Goal: Task Accomplishment & Management: Manage account settings

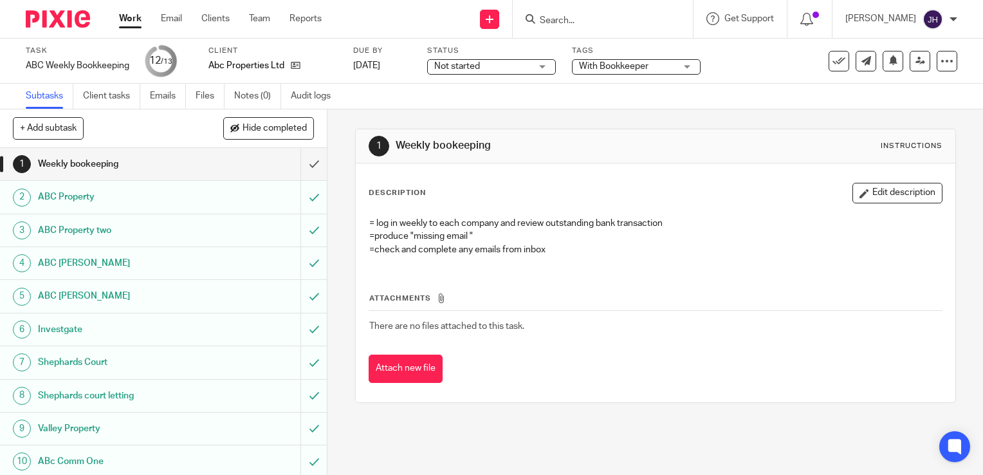
click at [129, 14] on link "Work" at bounding box center [130, 18] width 23 height 13
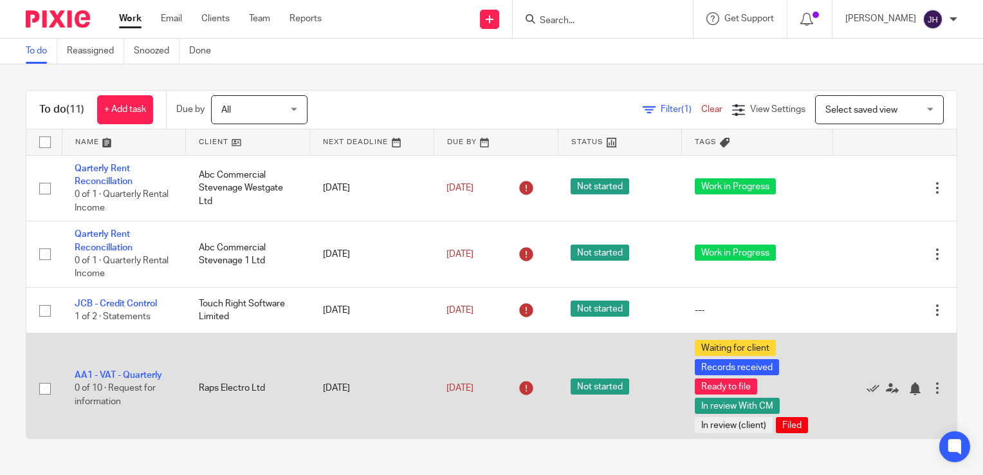
scroll to position [386, 0]
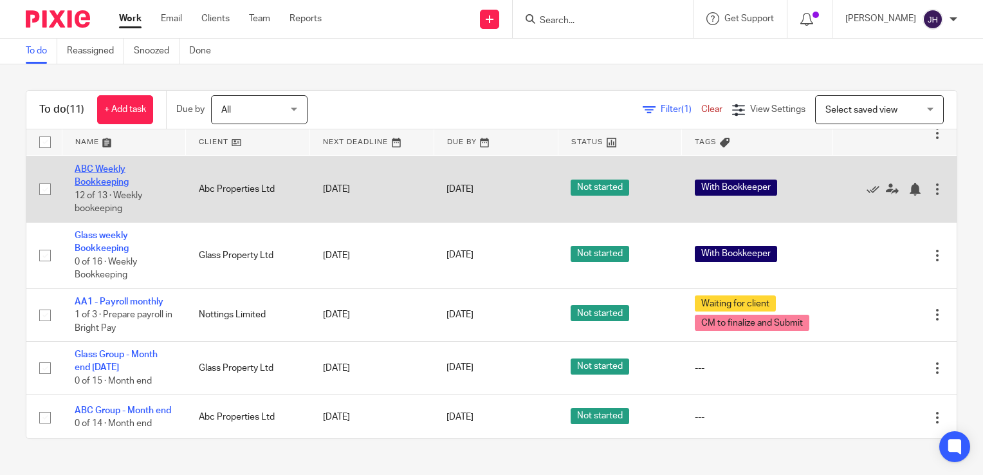
click at [106, 181] on link "ABC Weekly Bookkeeping" at bounding box center [102, 176] width 54 height 22
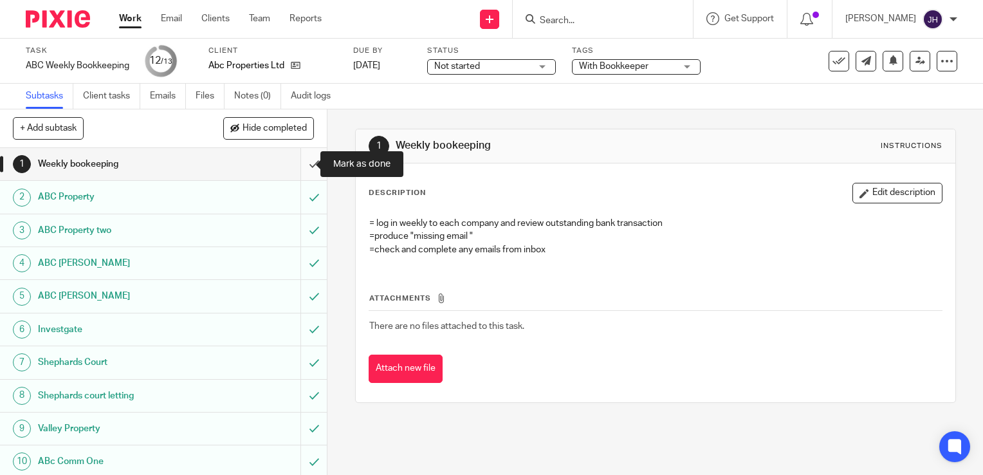
click at [298, 161] on input "submit" at bounding box center [163, 164] width 327 height 32
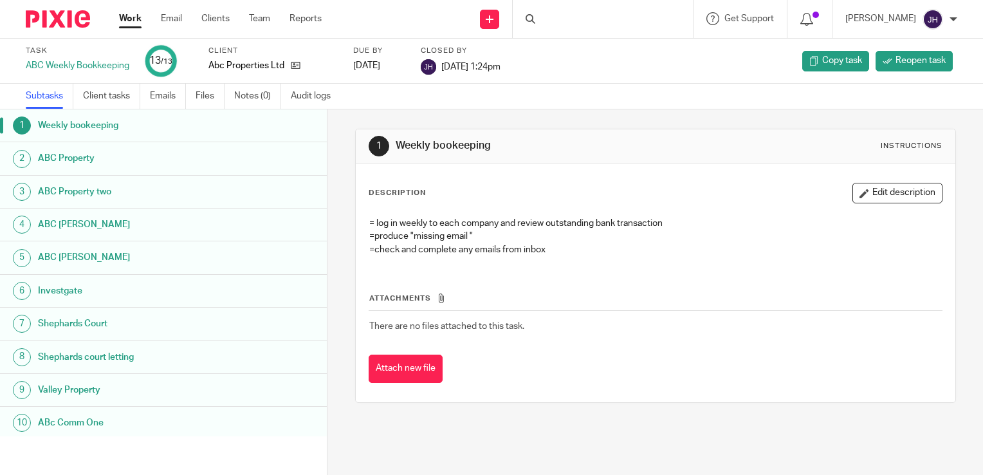
click at [126, 17] on link "Work" at bounding box center [130, 18] width 23 height 13
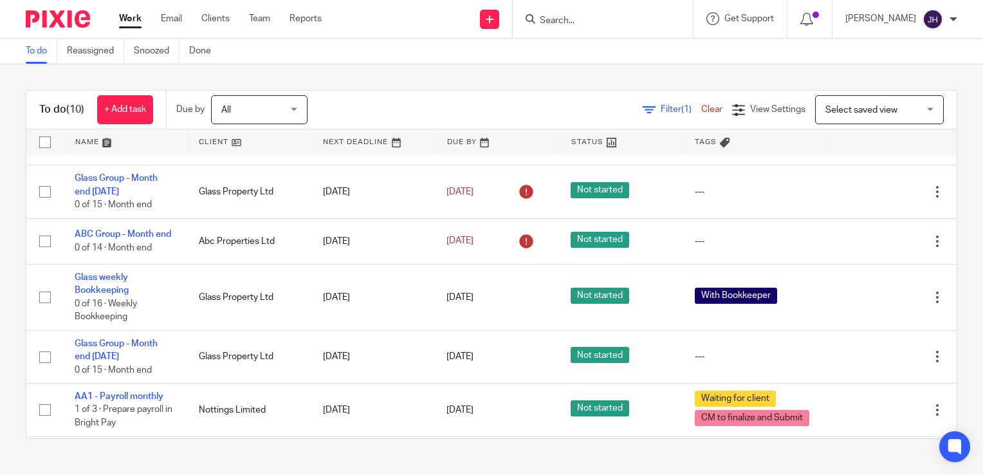
scroll to position [322, 0]
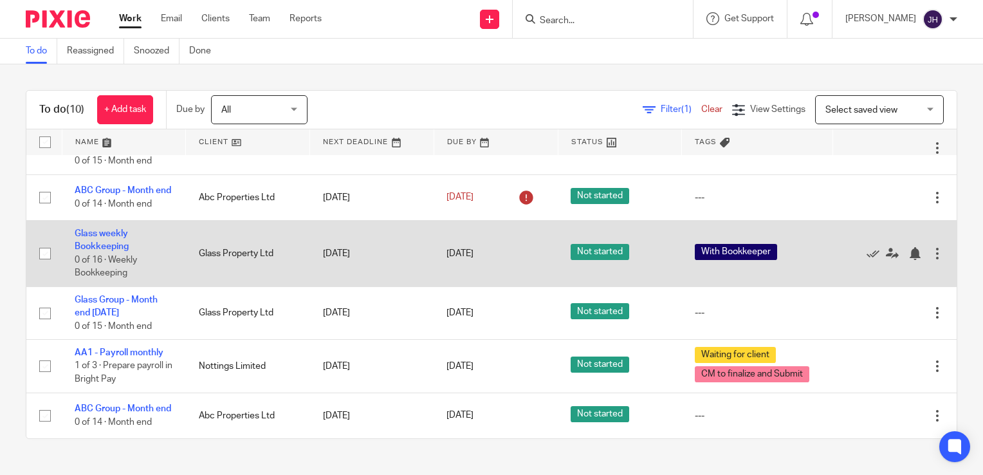
click at [113, 246] on td "Glass weekly Bookkeeping 0 of 16 · Weekly Bookkeeping" at bounding box center [124, 254] width 124 height 66
click at [107, 238] on link "Glass weekly Bookkeeping" at bounding box center [102, 240] width 54 height 22
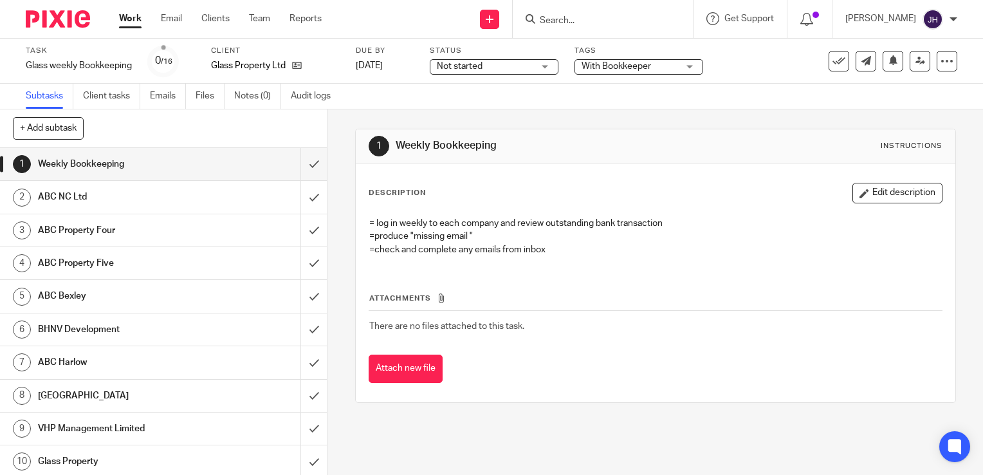
click at [133, 21] on link "Work" at bounding box center [130, 18] width 23 height 13
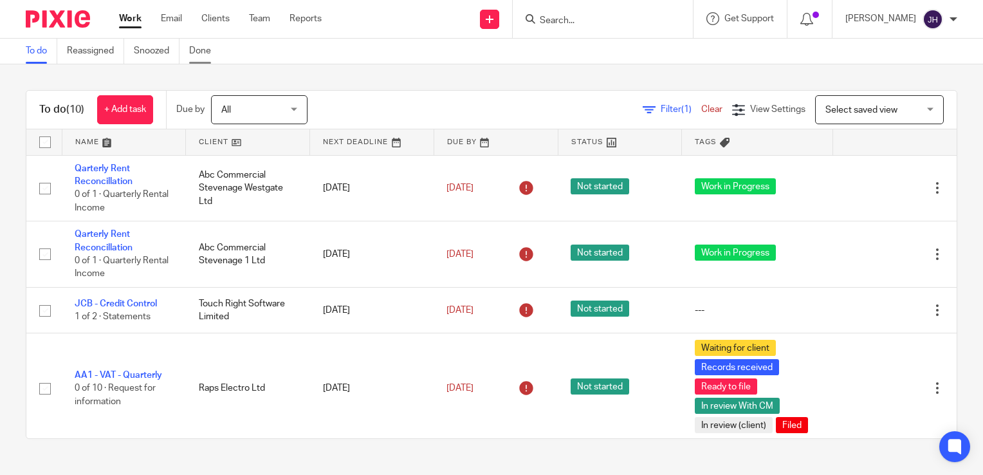
click at [196, 54] on link "Done" at bounding box center [205, 51] width 32 height 25
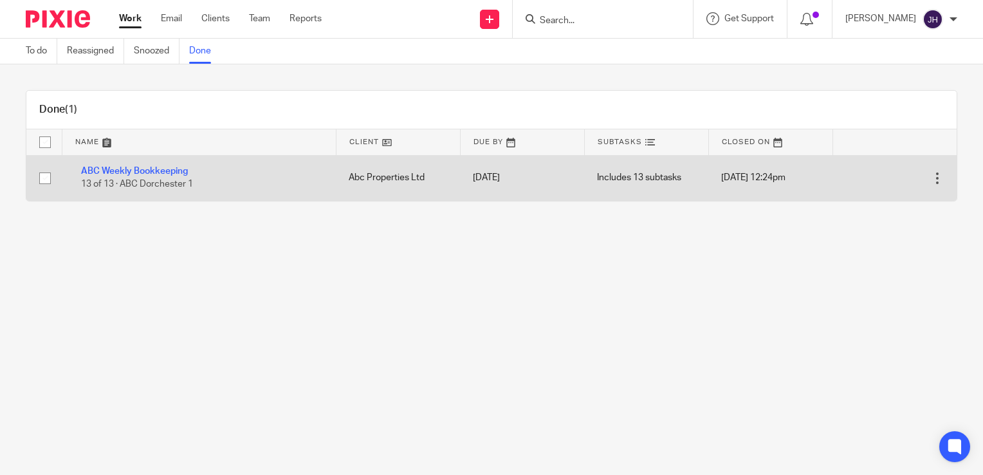
click at [931, 183] on div at bounding box center [937, 178] width 13 height 13
click at [103, 172] on link "ABC Weekly Bookkeeping" at bounding box center [134, 171] width 107 height 9
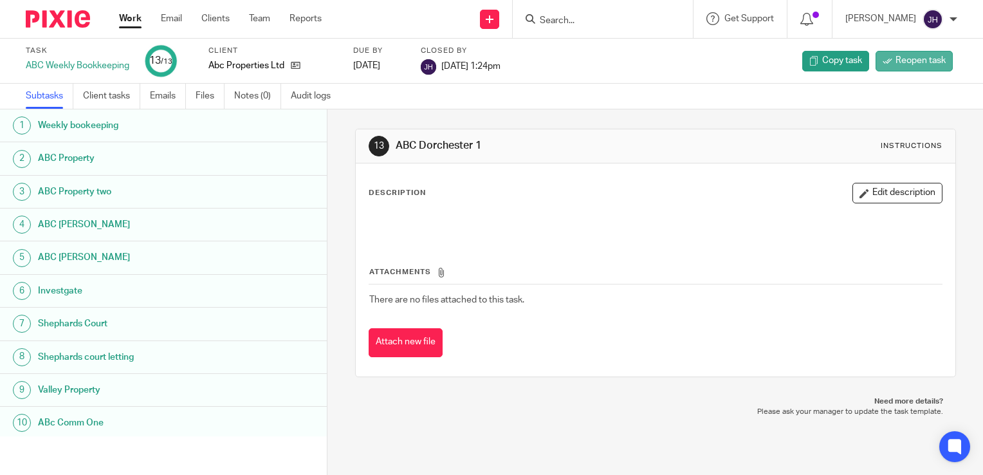
click at [934, 61] on span "Reopen task" at bounding box center [921, 60] width 50 height 13
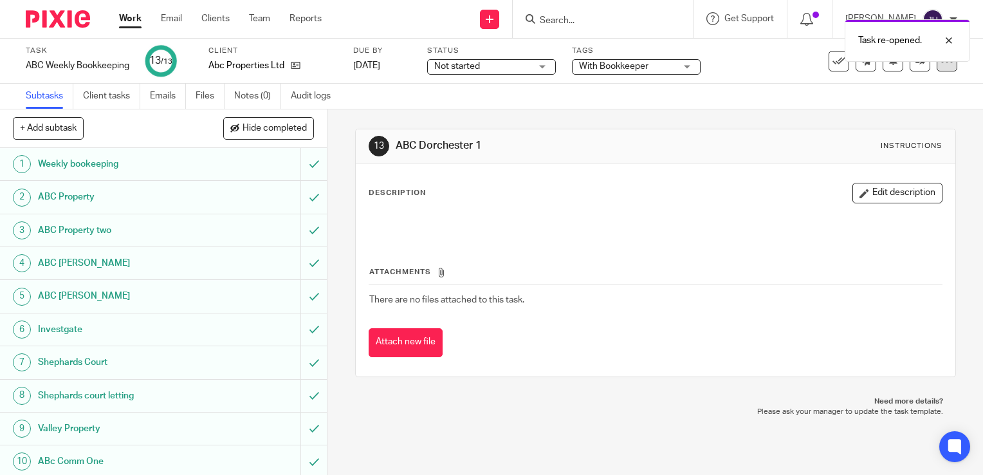
click at [941, 66] on icon at bounding box center [947, 61] width 13 height 13
click at [470, 115] on div "13 ABC Dorchester 1 Instructions Description Edit description Attachments There…" at bounding box center [655, 252] width 601 height 287
click at [948, 41] on div at bounding box center [939, 40] width 35 height 15
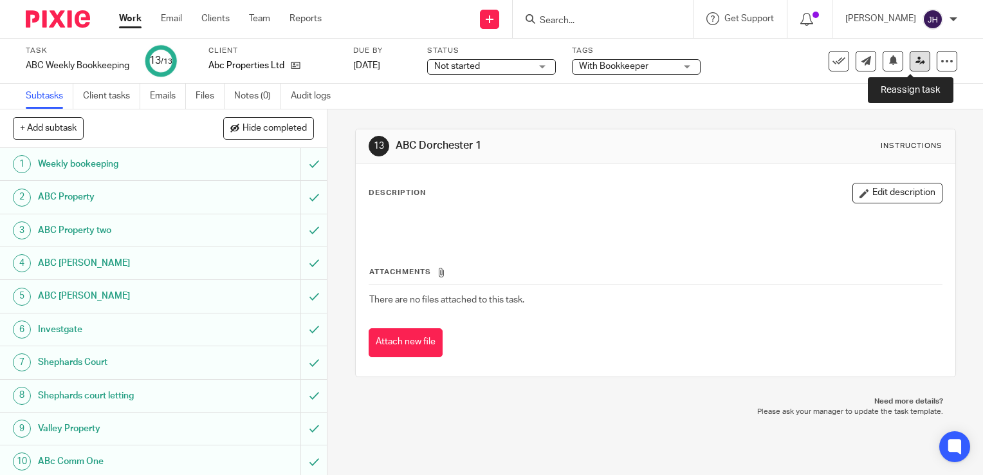
click at [910, 66] on link at bounding box center [920, 61] width 21 height 21
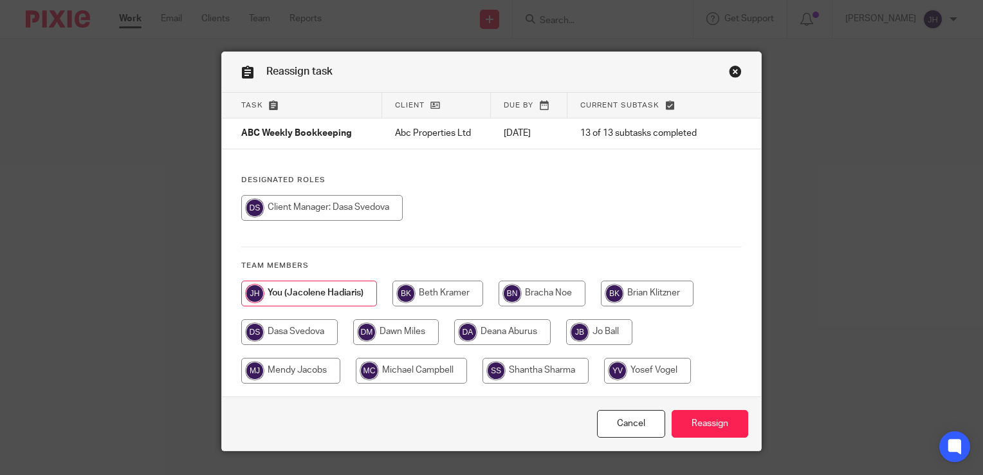
click at [299, 334] on input "radio" at bounding box center [289, 332] width 97 height 26
radio input "true"
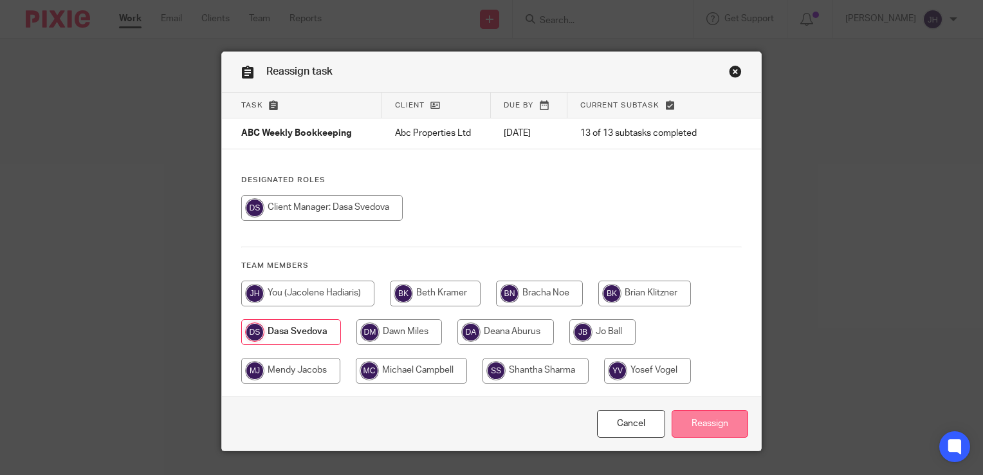
click at [707, 427] on input "Reassign" at bounding box center [710, 424] width 77 height 28
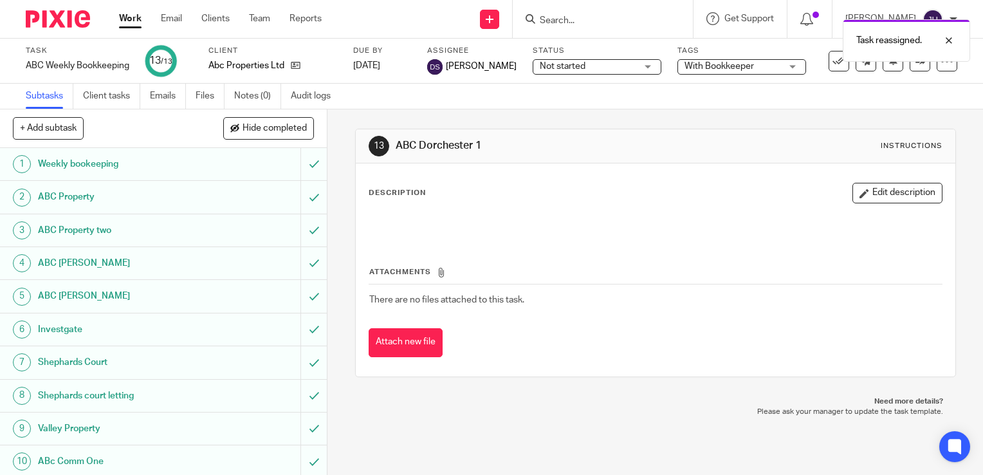
click at [129, 21] on link "Work" at bounding box center [130, 18] width 23 height 13
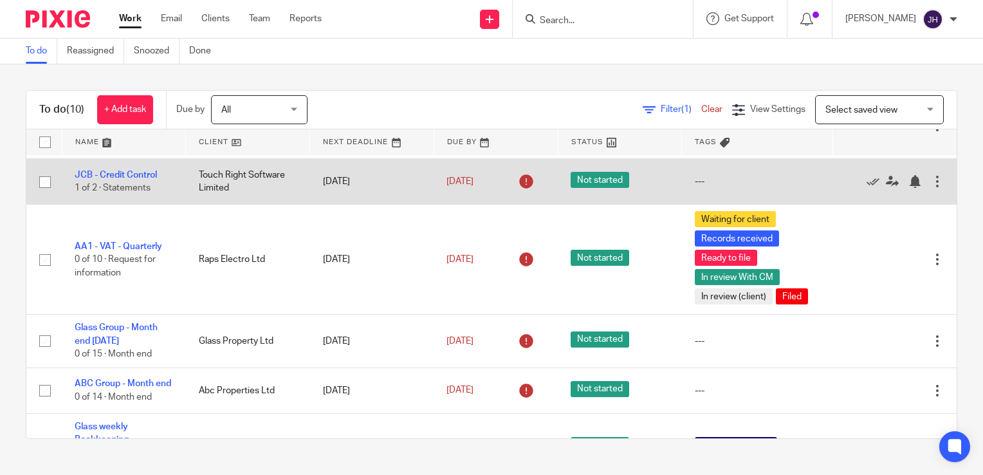
scroll to position [193, 0]
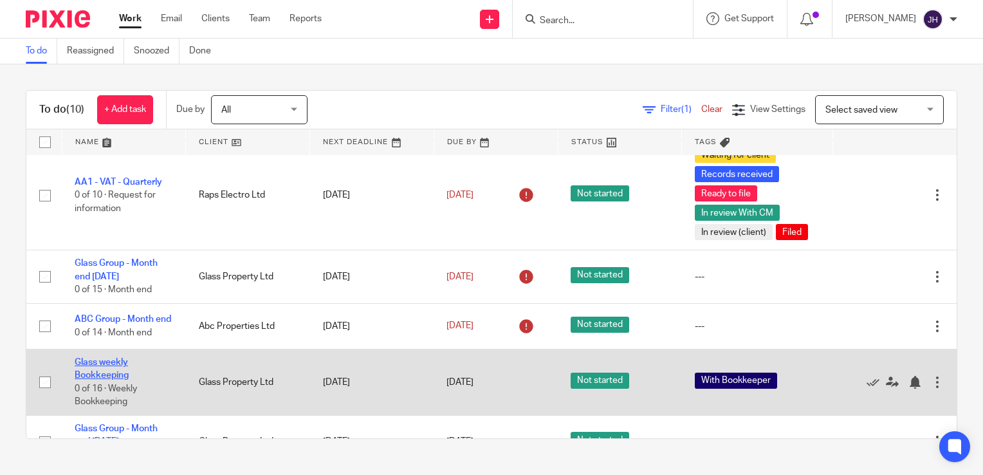
click at [102, 368] on link "Glass weekly Bookkeeping" at bounding box center [102, 369] width 54 height 22
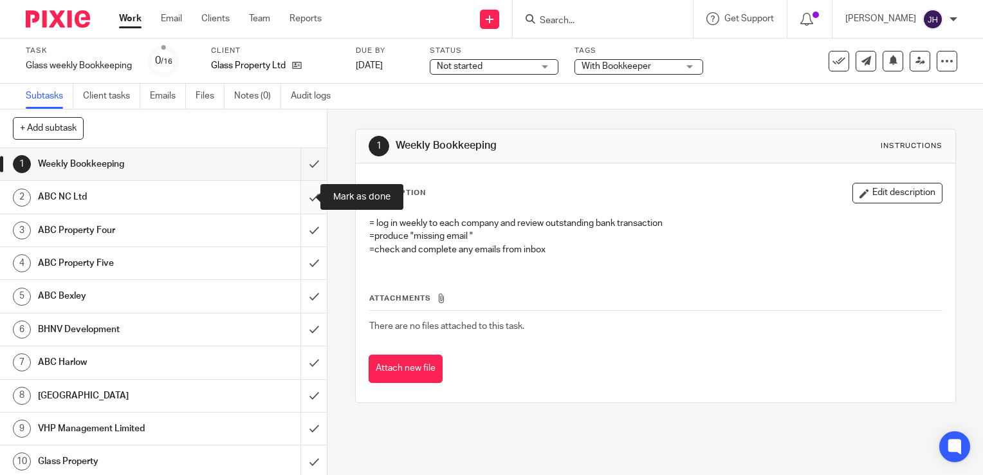
click at [302, 199] on input "submit" at bounding box center [163, 197] width 327 height 32
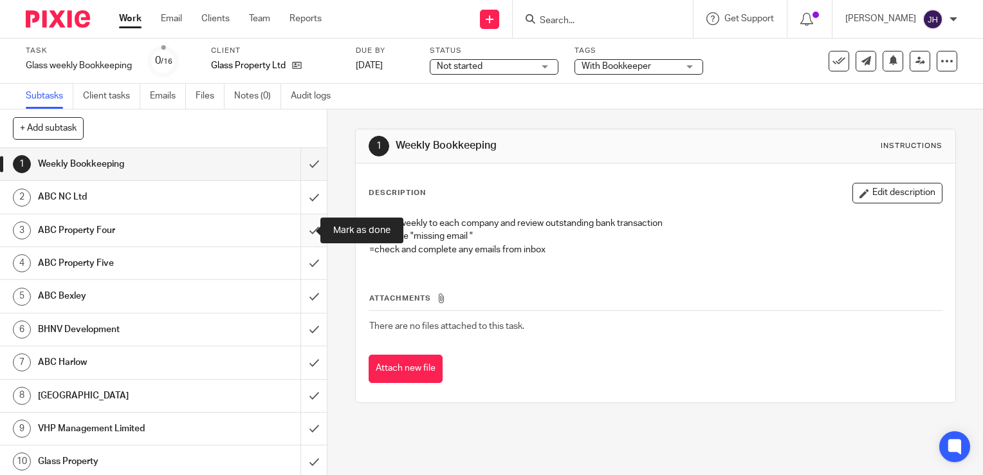
click at [301, 230] on input "submit" at bounding box center [163, 230] width 327 height 32
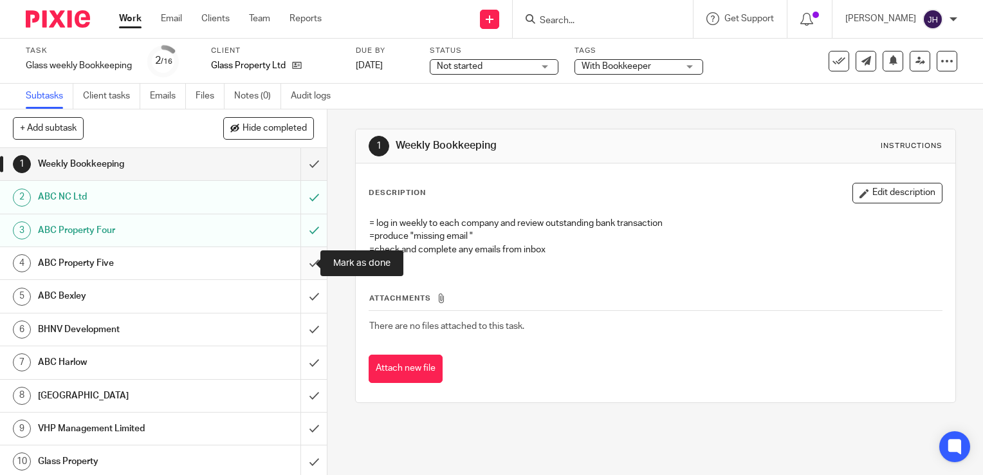
click at [300, 266] on input "submit" at bounding box center [163, 263] width 327 height 32
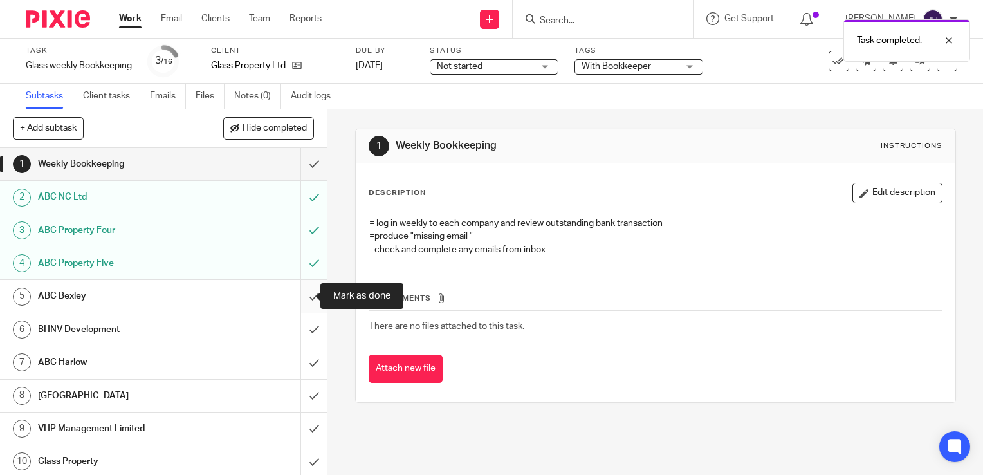
click at [299, 295] on input "submit" at bounding box center [163, 296] width 327 height 32
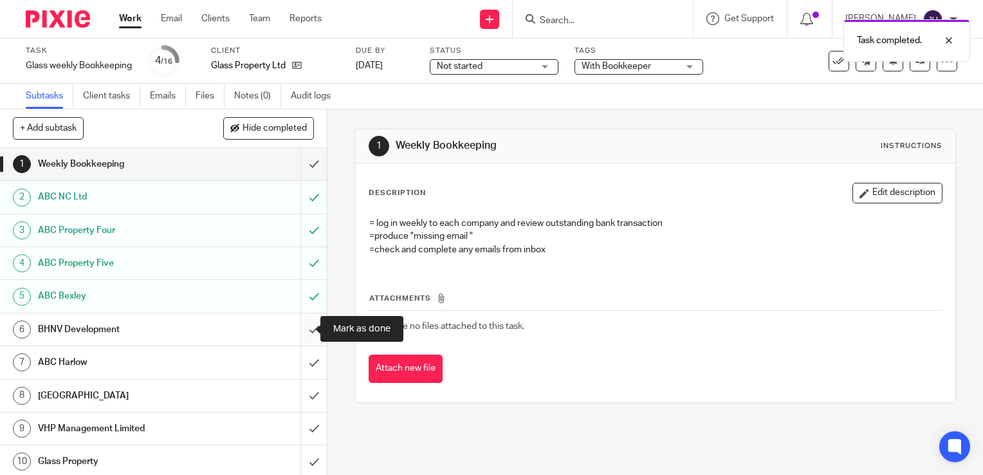
click at [296, 331] on input "submit" at bounding box center [163, 329] width 327 height 32
click at [302, 362] on input "submit" at bounding box center [163, 362] width 327 height 32
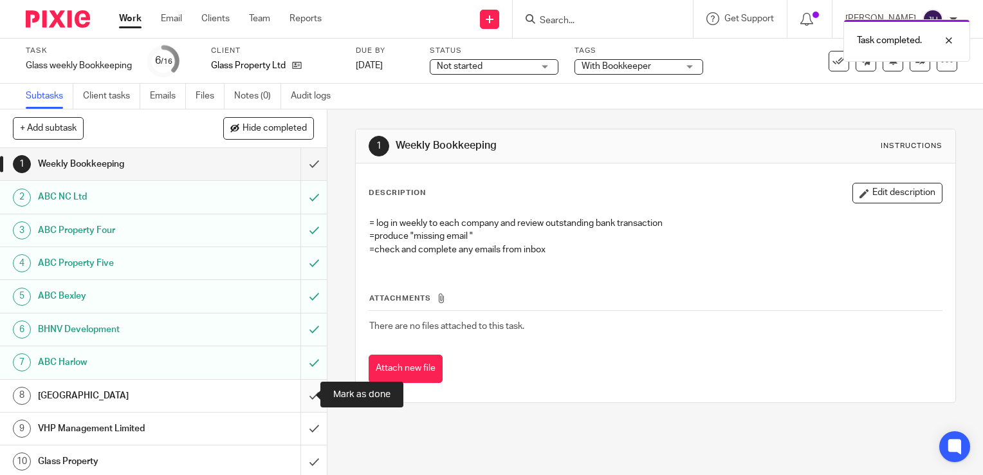
click at [297, 393] on input "submit" at bounding box center [163, 396] width 327 height 32
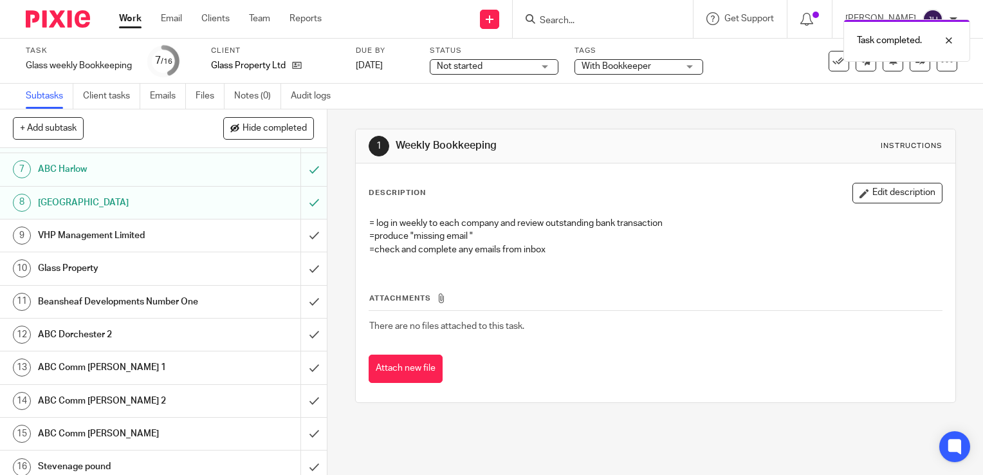
scroll to position [212, 0]
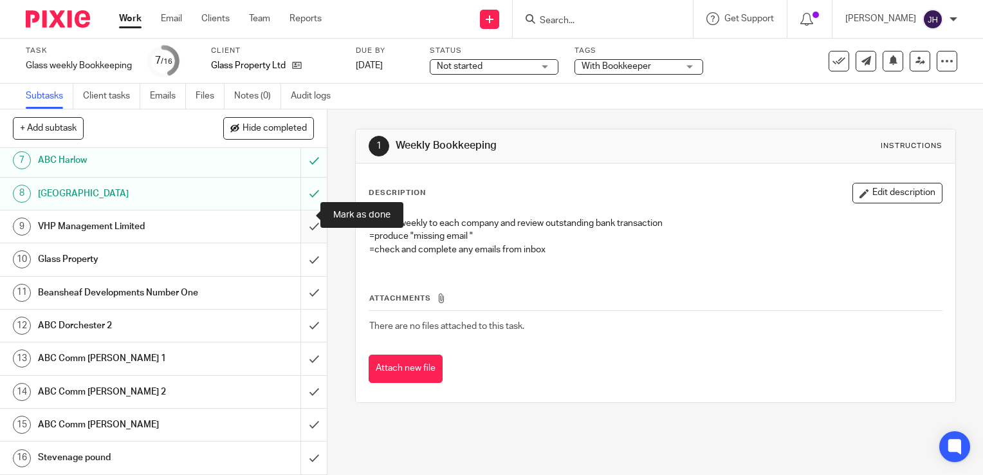
click at [302, 215] on input "submit" at bounding box center [163, 226] width 327 height 32
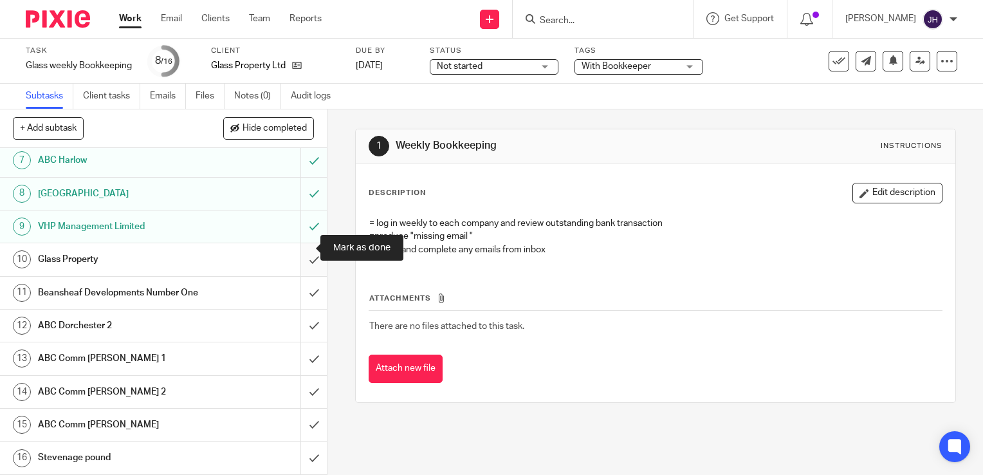
click input "submit"
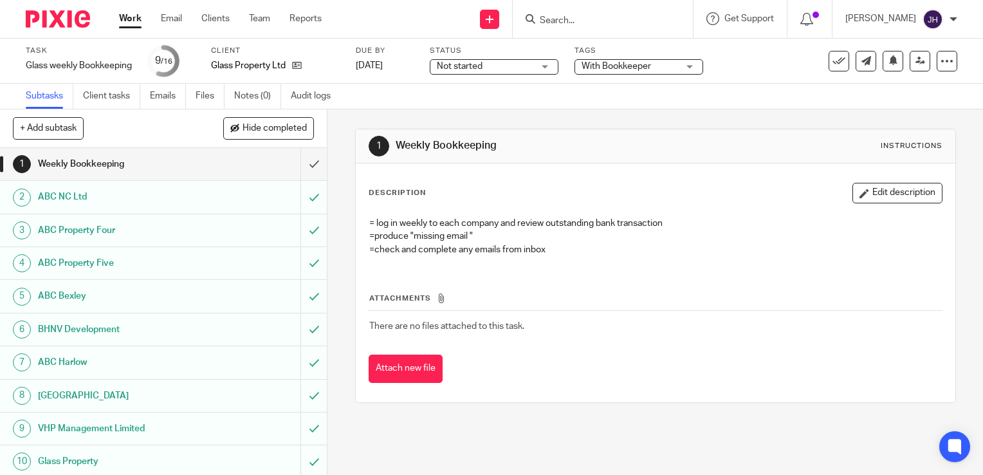
scroll to position [212, 0]
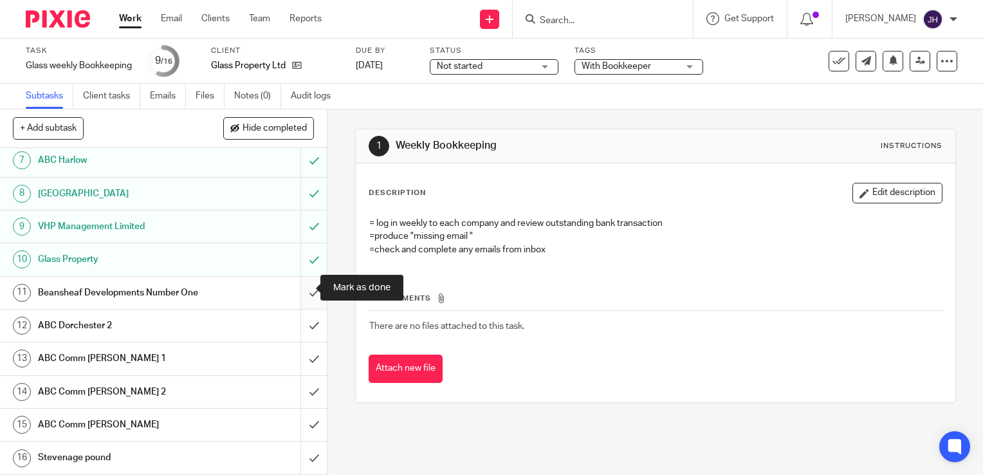
click at [300, 293] on input "submit" at bounding box center [163, 293] width 327 height 32
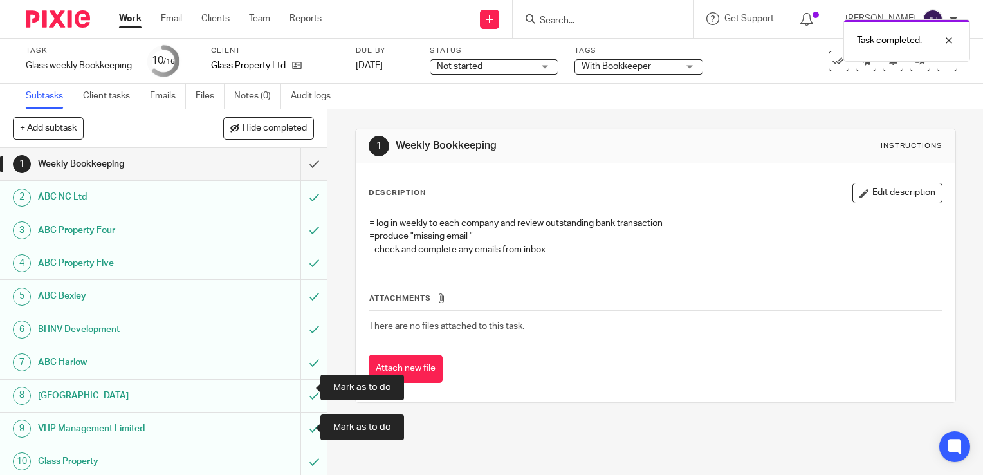
scroll to position [212, 0]
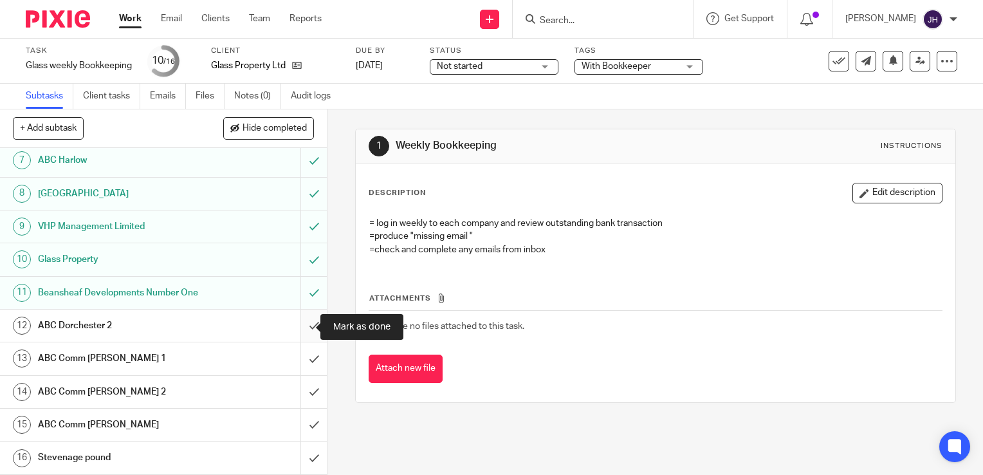
click at [299, 326] on input "submit" at bounding box center [163, 326] width 327 height 32
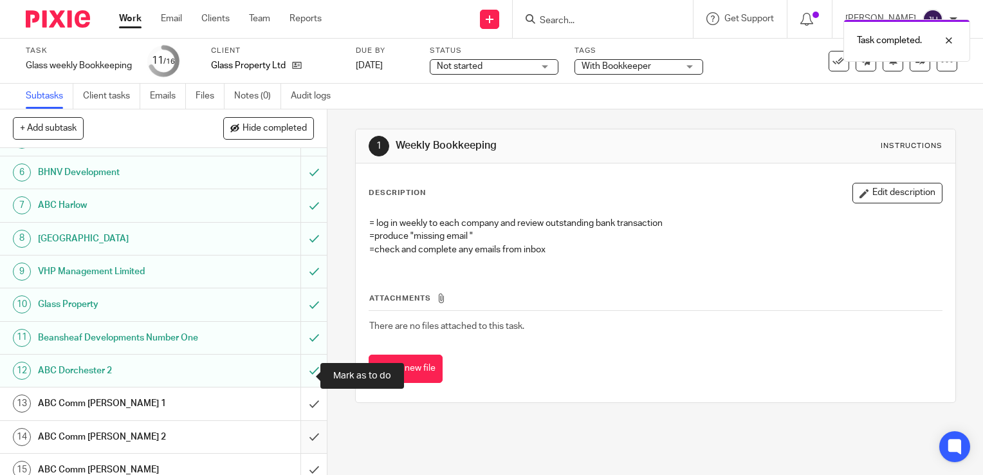
scroll to position [212, 0]
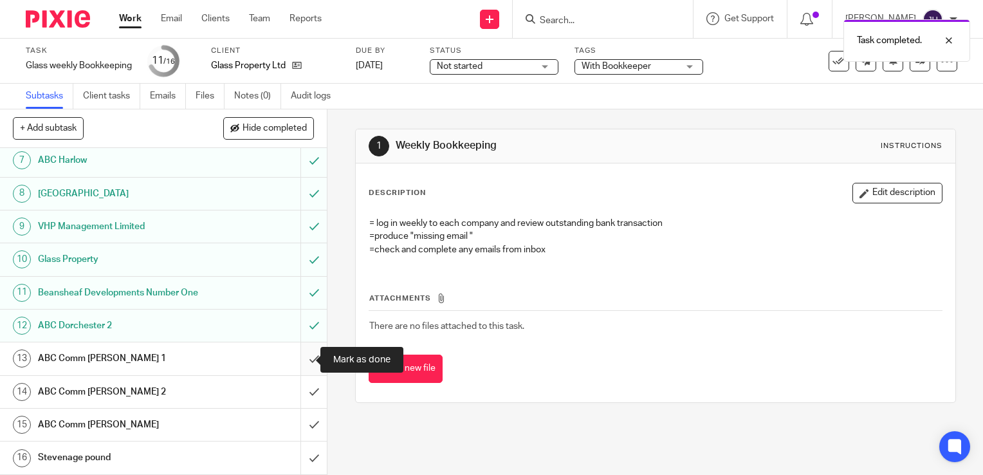
click at [297, 358] on input "submit" at bounding box center [163, 358] width 327 height 32
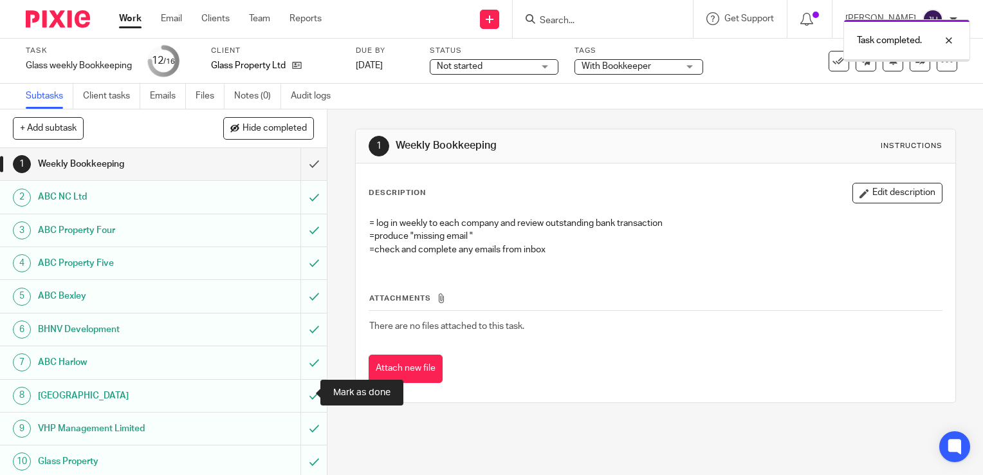
scroll to position [212, 0]
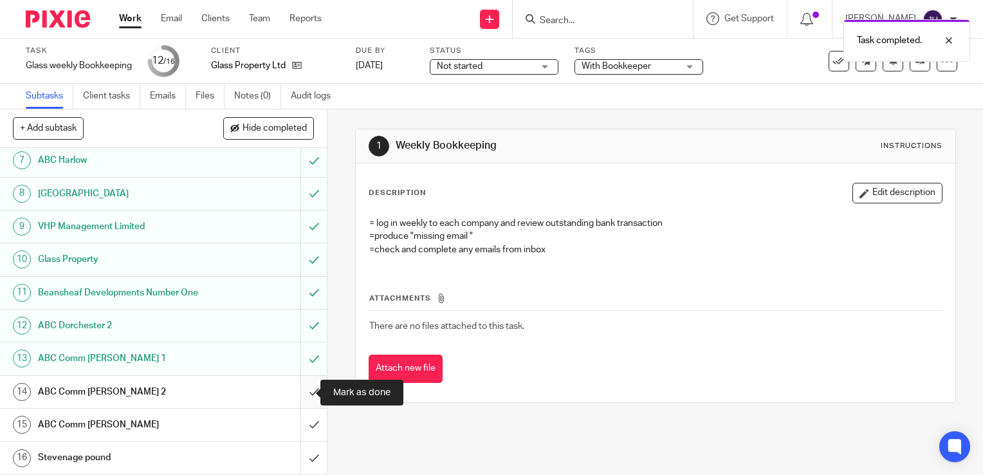
click at [300, 395] on input "submit" at bounding box center [163, 392] width 327 height 32
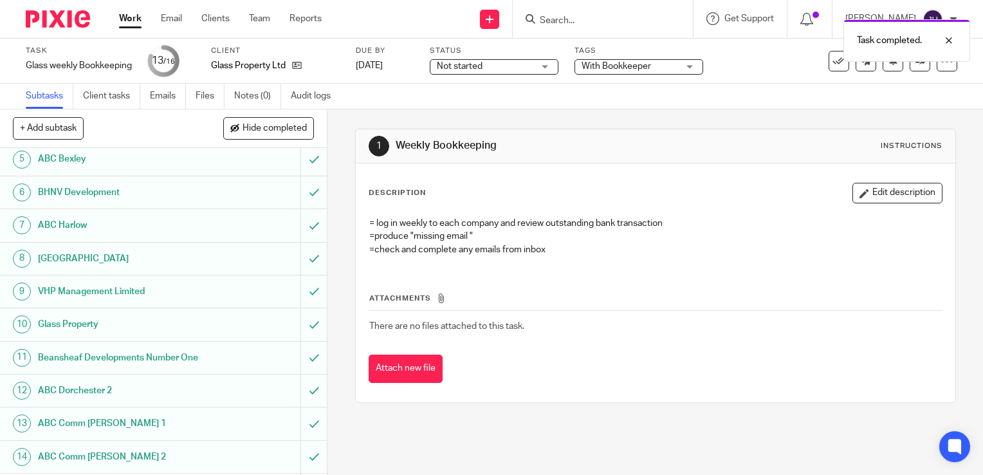
scroll to position [212, 0]
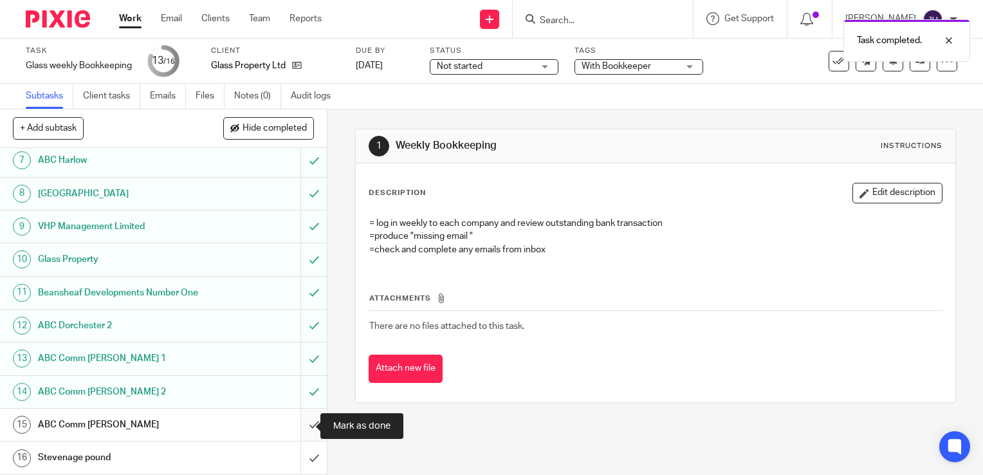
click at [304, 427] on input "submit" at bounding box center [163, 425] width 327 height 32
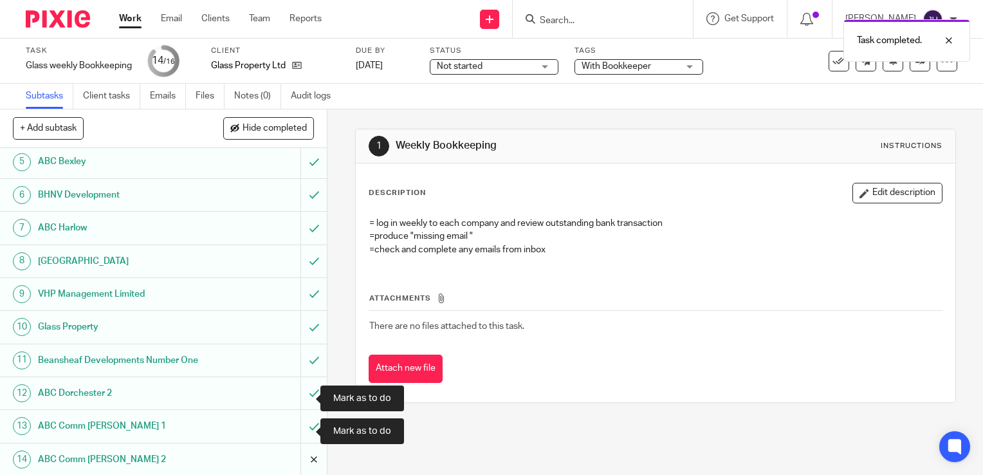
scroll to position [212, 0]
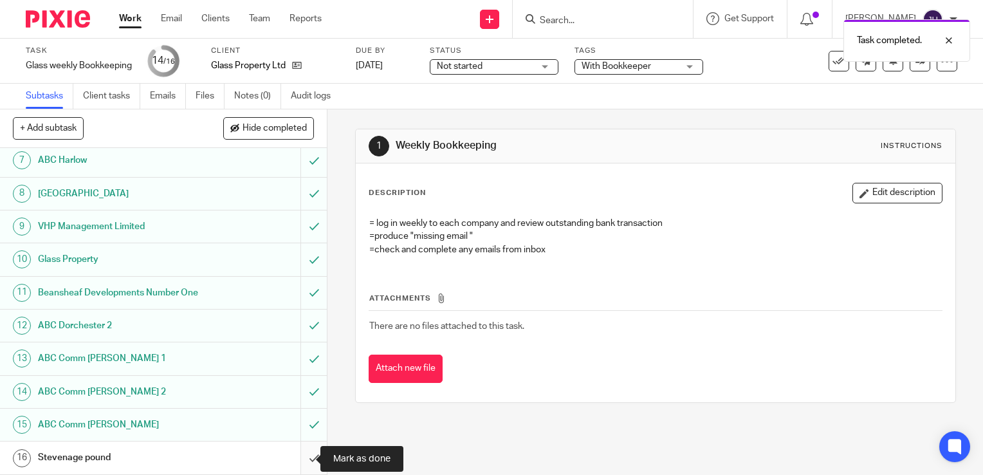
click at [296, 457] on input "submit" at bounding box center [163, 457] width 327 height 32
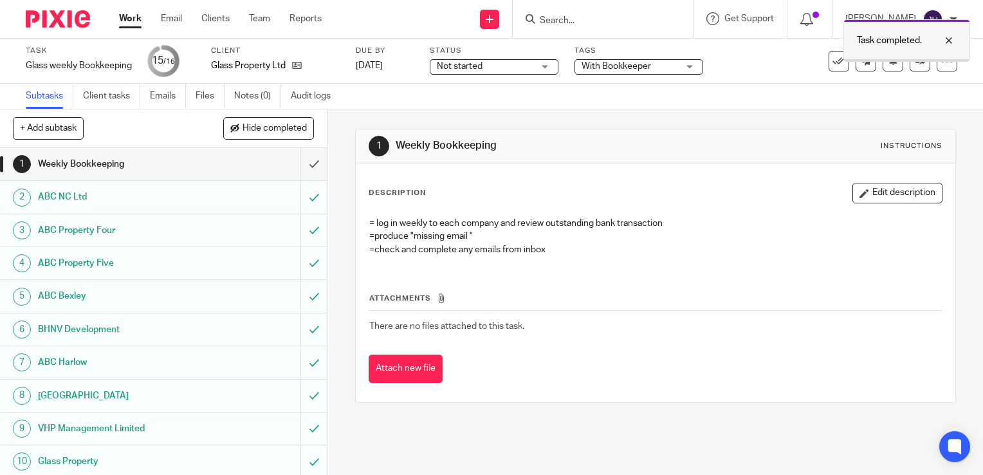
click at [949, 41] on div at bounding box center [939, 40] width 35 height 15
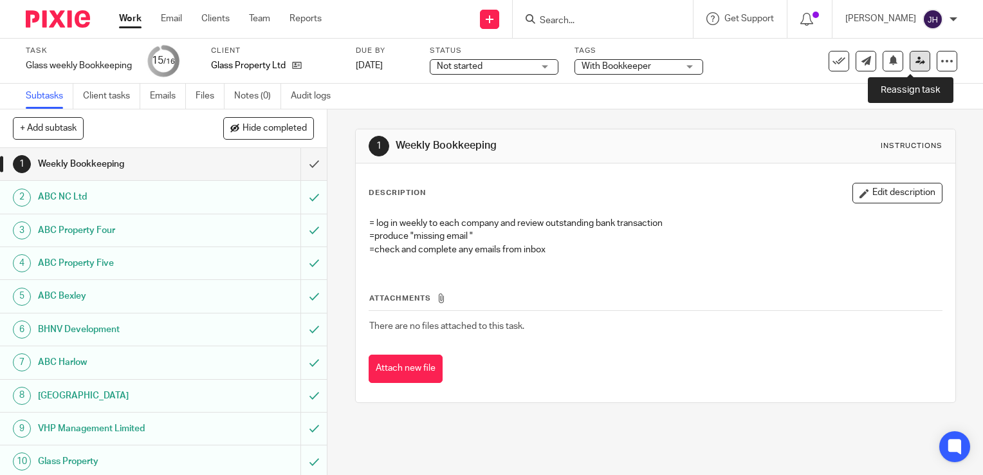
click at [916, 62] on icon at bounding box center [921, 61] width 10 height 10
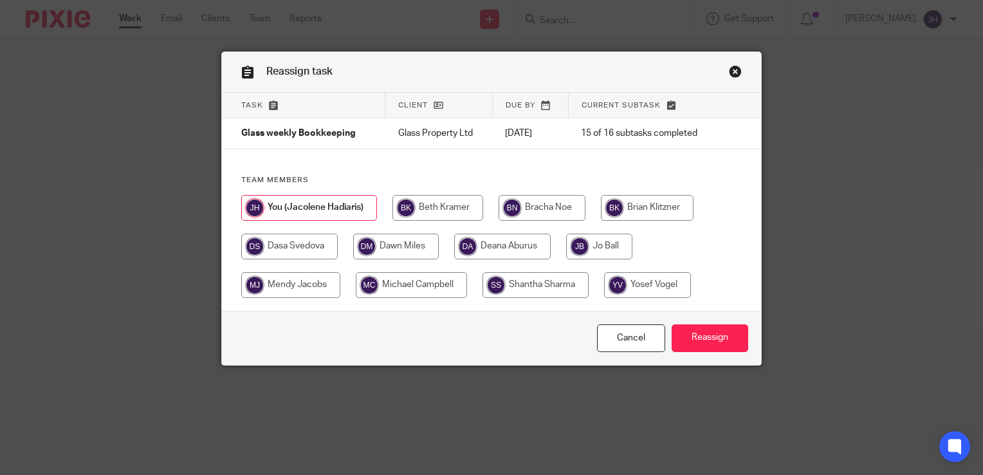
click at [308, 244] on input "radio" at bounding box center [289, 247] width 97 height 26
radio input "true"
drag, startPoint x: 713, startPoint y: 337, endPoint x: 641, endPoint y: 295, distance: 83.7
click at [713, 337] on input "Reassign" at bounding box center [710, 338] width 77 height 28
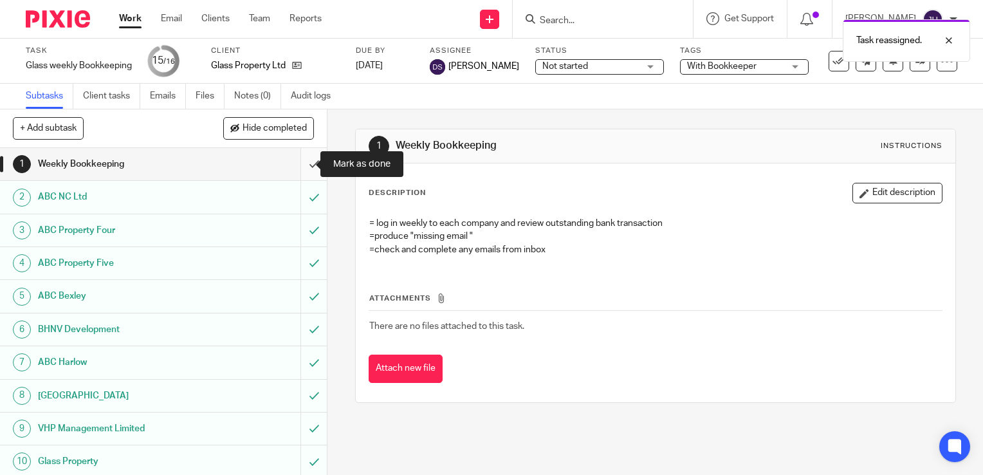
click at [297, 160] on input "submit" at bounding box center [163, 164] width 327 height 32
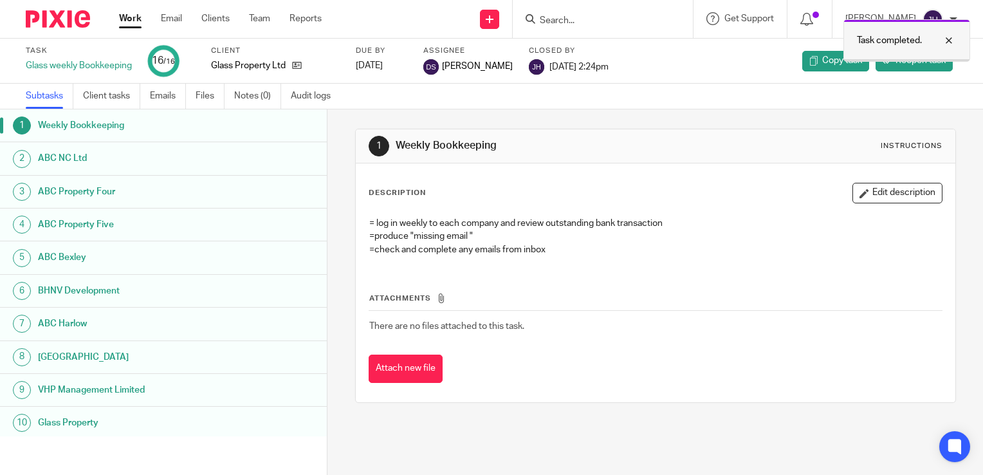
click at [952, 40] on div at bounding box center [939, 40] width 35 height 15
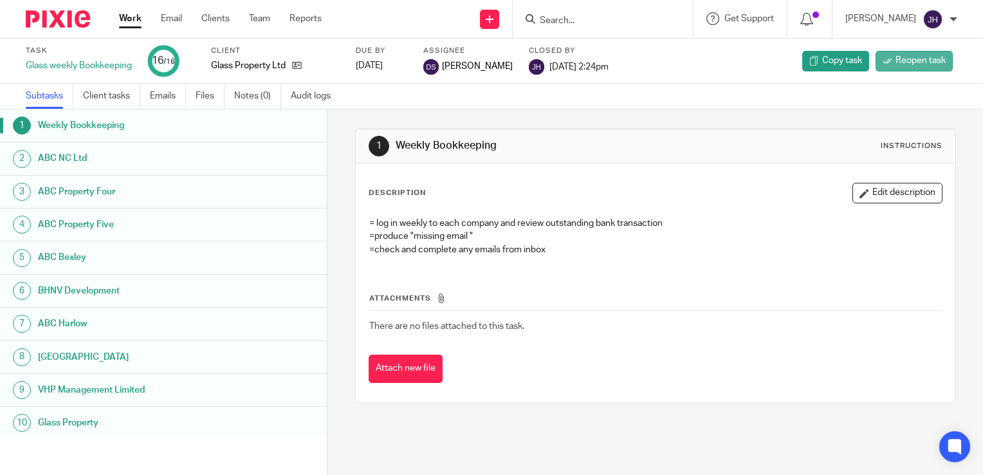
click at [896, 58] on span "Reopen task" at bounding box center [921, 60] width 50 height 13
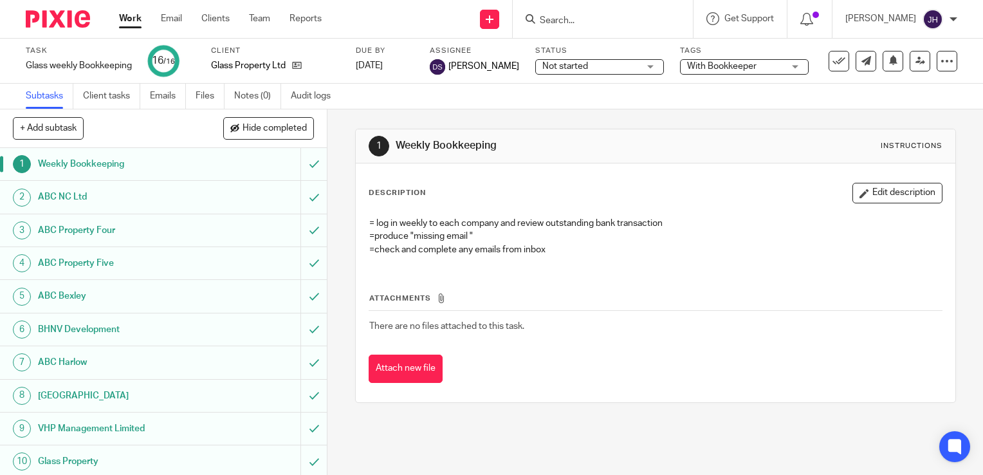
click at [126, 19] on link "Work" at bounding box center [130, 18] width 23 height 13
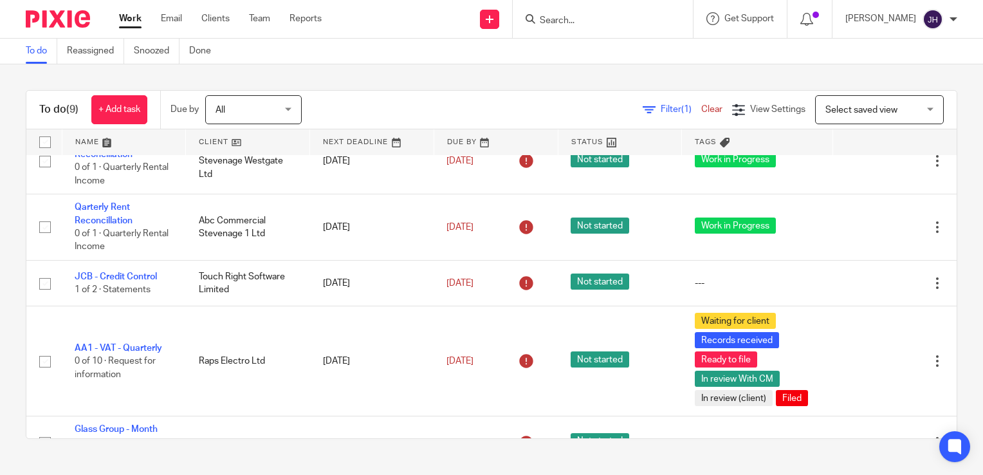
scroll to position [14, 0]
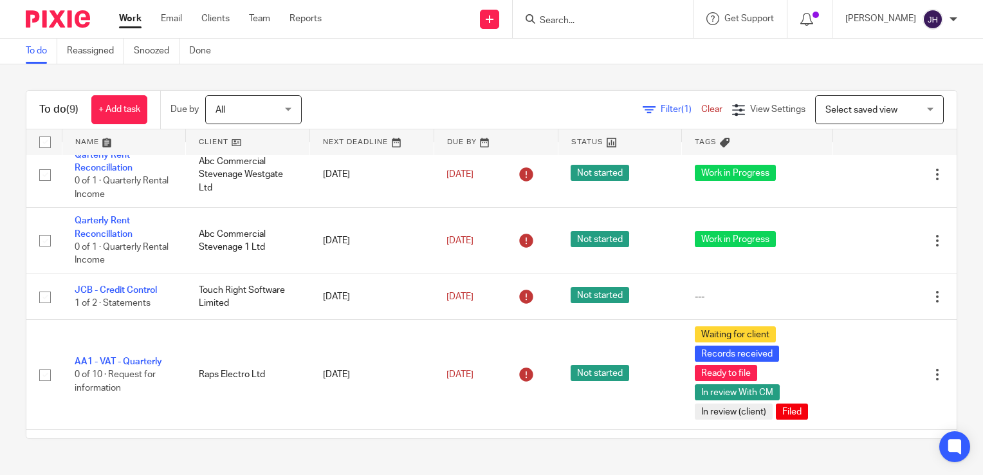
click at [661, 112] on span "Filter (1)" at bounding box center [681, 109] width 41 height 9
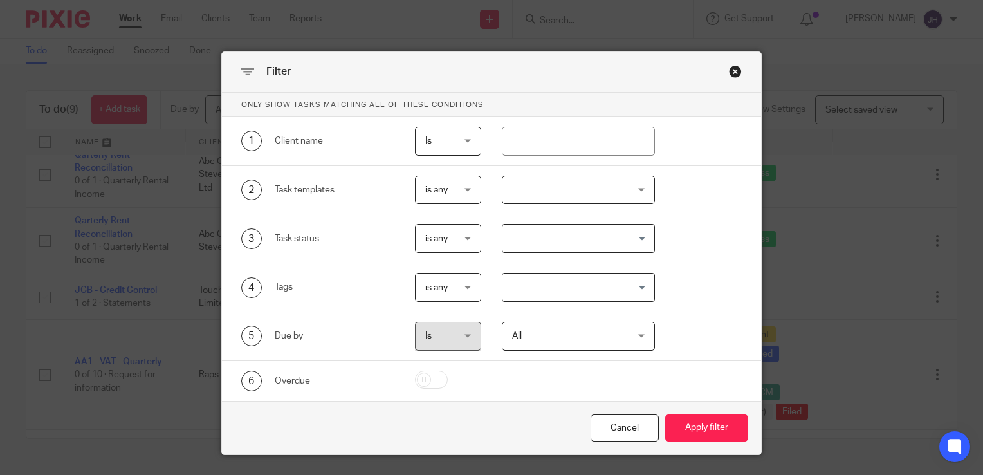
click at [729, 67] on div "Close this dialog window" at bounding box center [735, 71] width 13 height 13
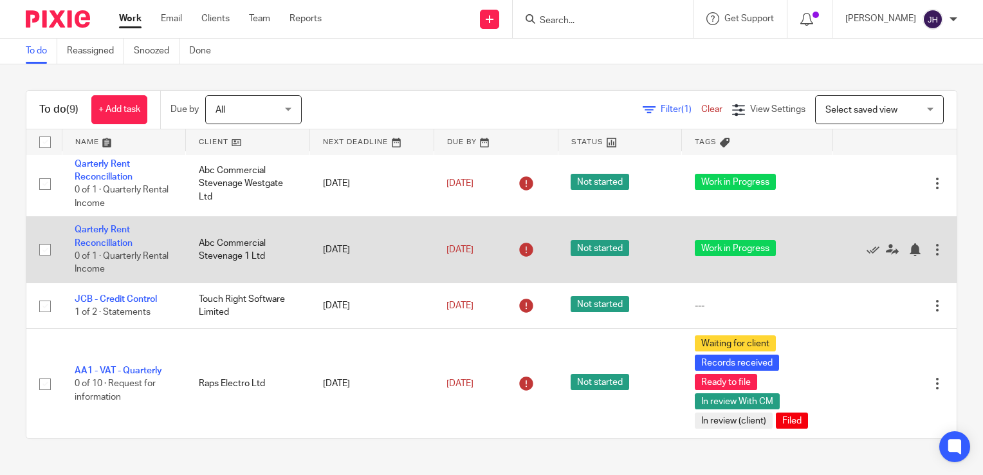
scroll to position [0, 0]
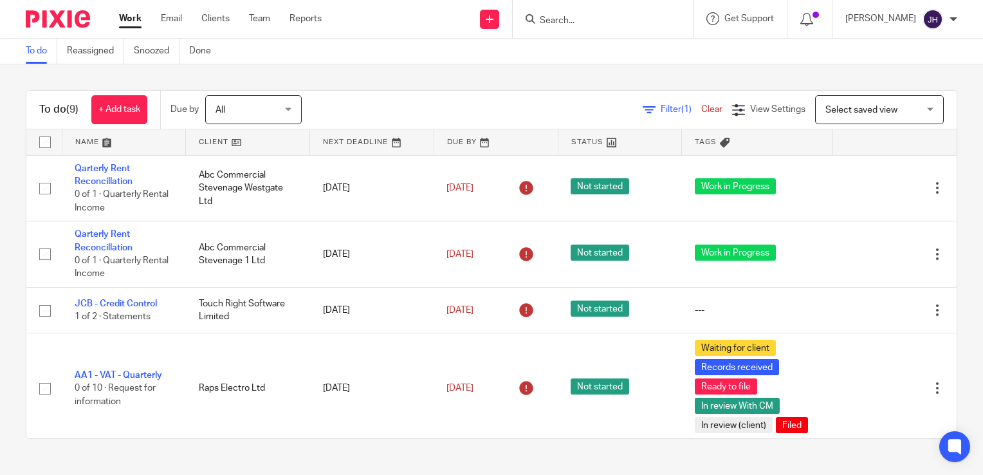
click at [80, 136] on link at bounding box center [124, 142] width 124 height 26
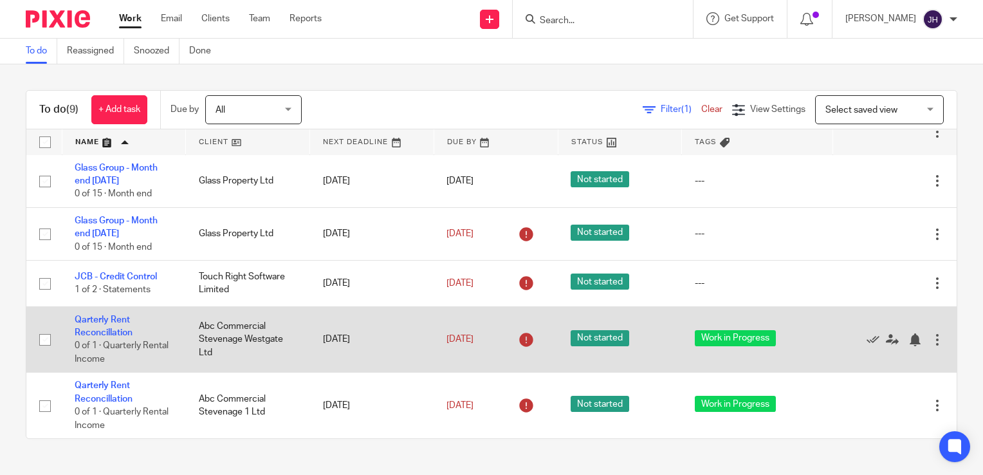
scroll to position [271, 0]
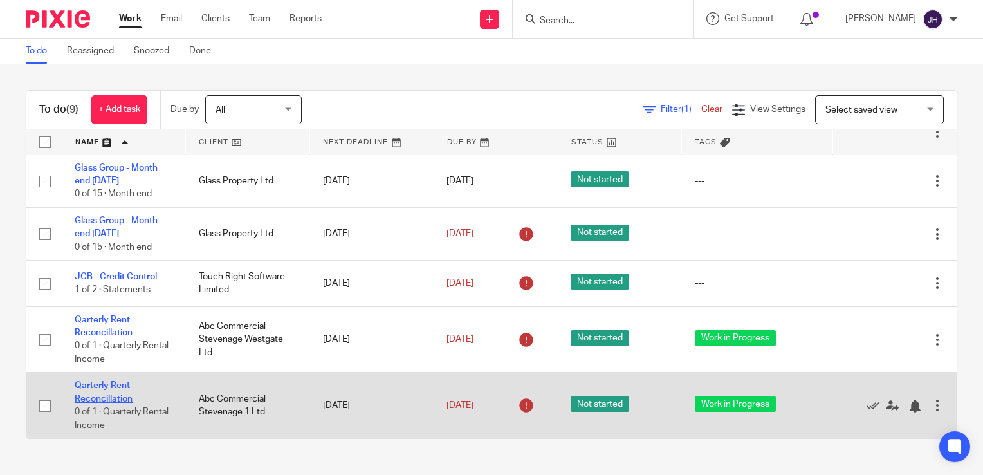
click at [106, 382] on link "Qarterly Rent Reconcillation" at bounding box center [104, 392] width 58 height 22
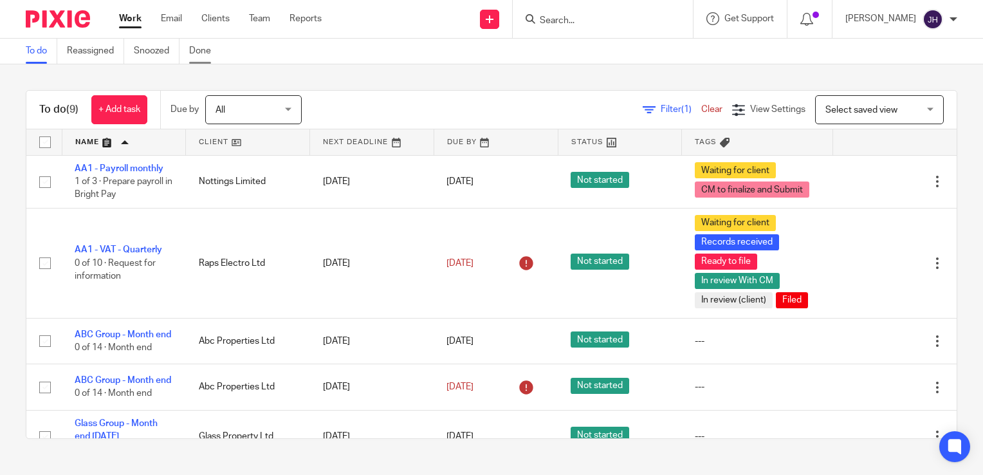
click at [208, 55] on link "Done" at bounding box center [205, 51] width 32 height 25
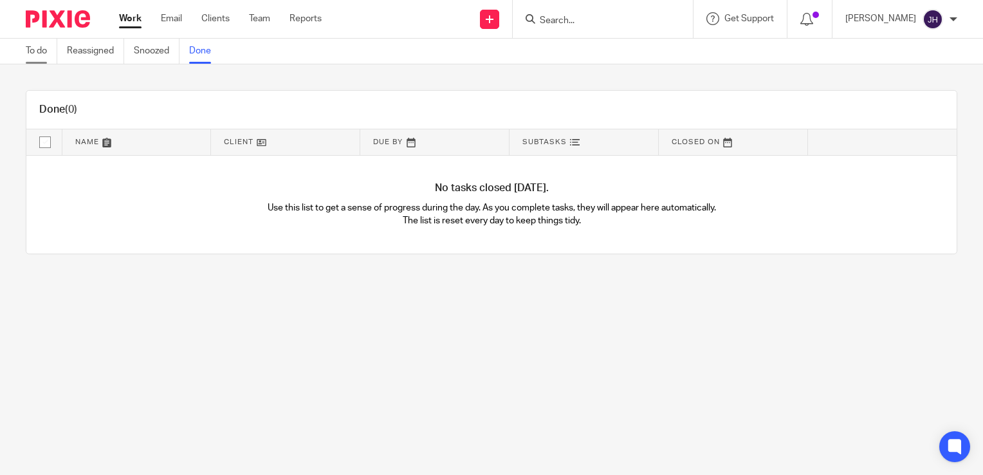
click at [42, 50] on link "To do" at bounding box center [42, 51] width 32 height 25
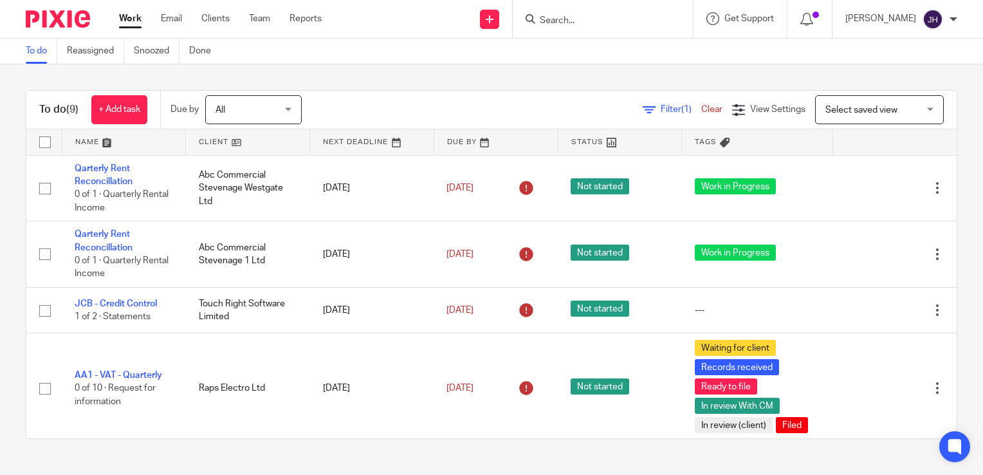
click at [563, 15] on input "Search" at bounding box center [597, 21] width 116 height 12
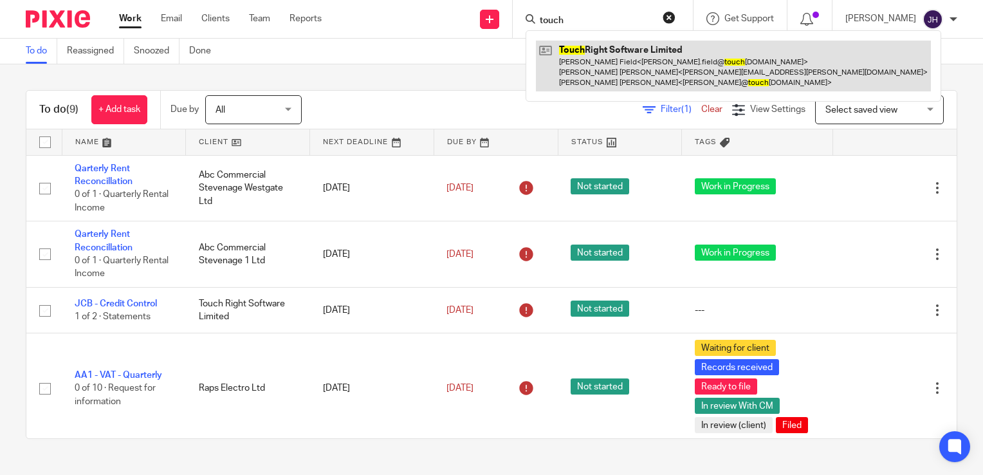
type input "touch"
click at [636, 57] on link at bounding box center [733, 66] width 395 height 51
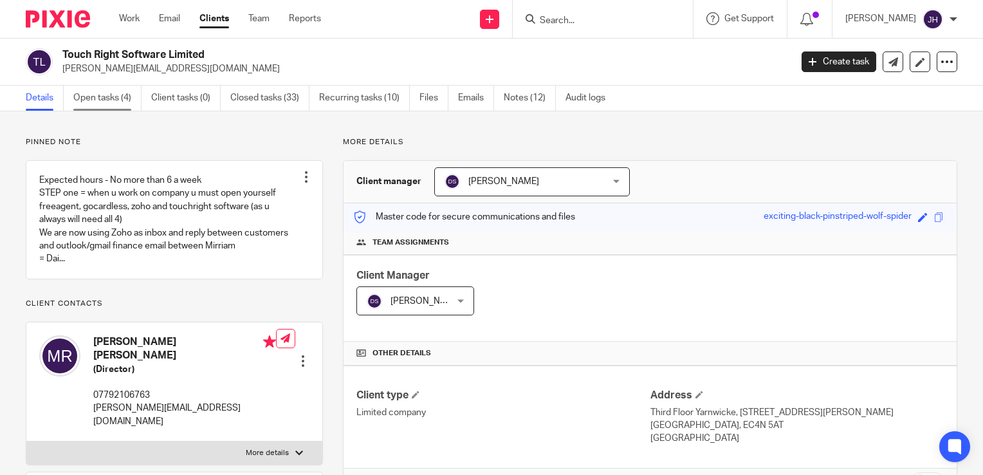
click at [125, 97] on link "Open tasks (4)" at bounding box center [107, 98] width 68 height 25
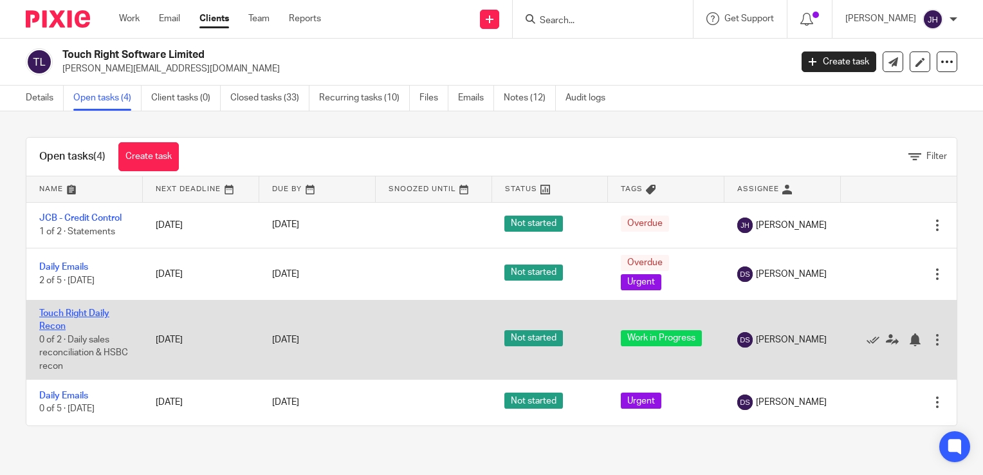
click at [67, 313] on link "Touch Right Daily Recon" at bounding box center [74, 320] width 70 height 22
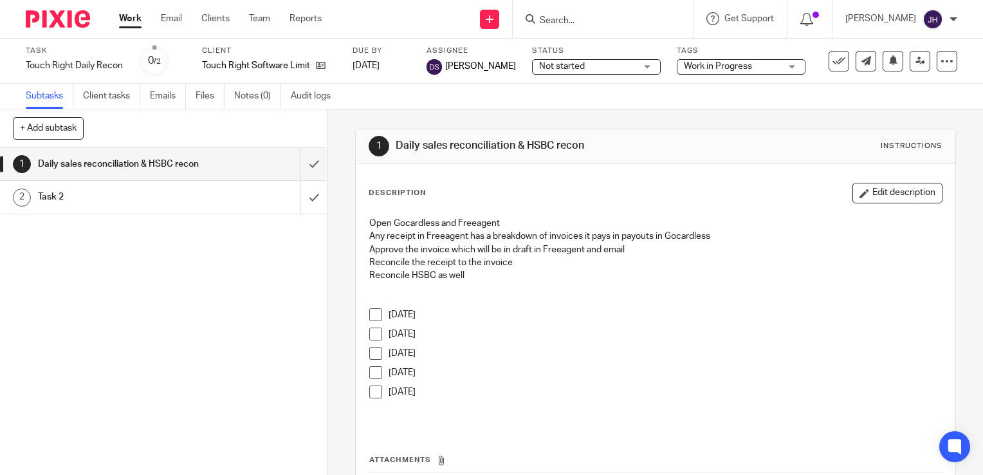
click at [374, 314] on span at bounding box center [375, 314] width 13 height 13
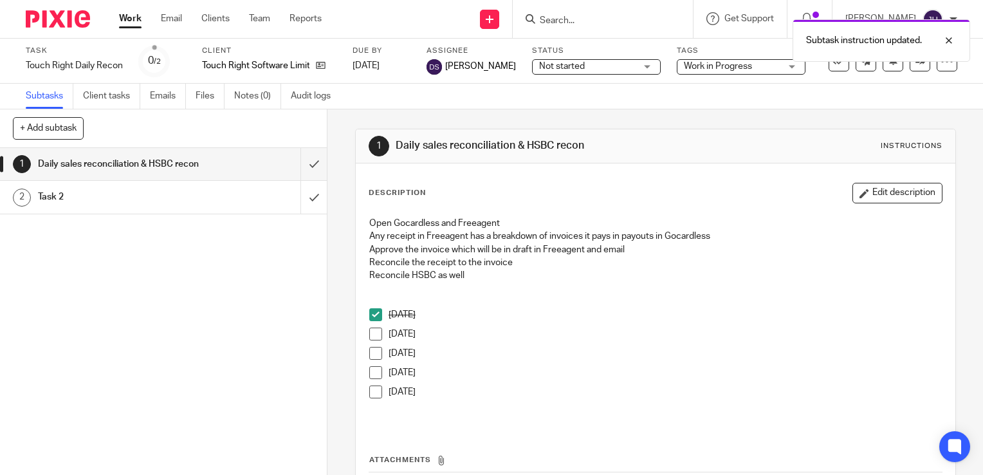
click at [133, 19] on link "Work" at bounding box center [130, 18] width 23 height 13
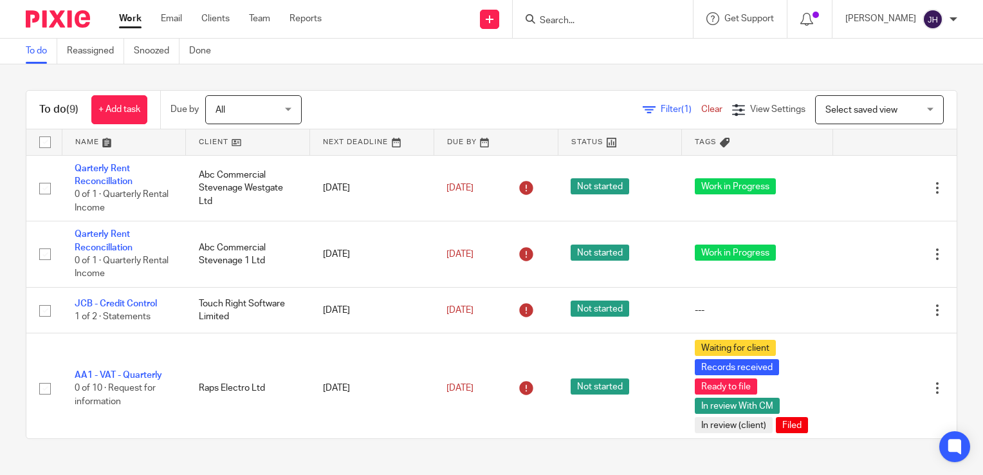
click at [126, 20] on link "Work" at bounding box center [130, 18] width 23 height 13
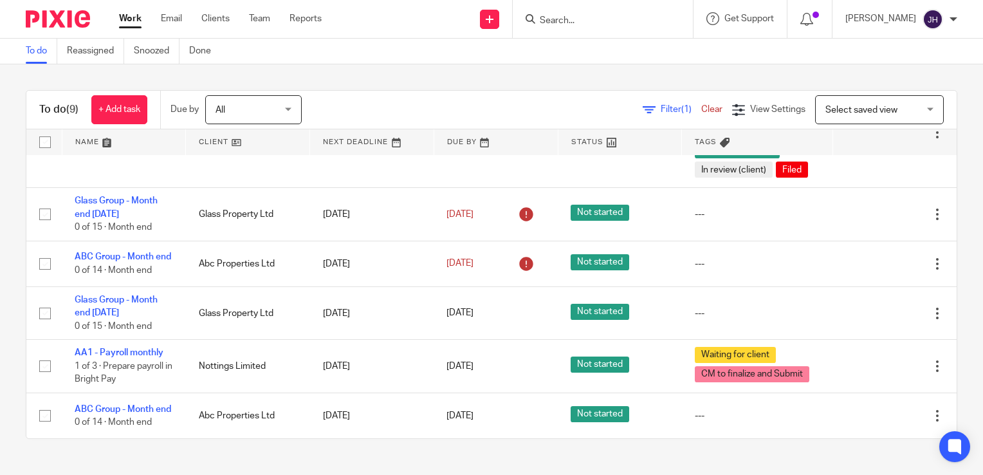
scroll to position [271, 0]
